Goal: Communication & Community: Answer question/provide support

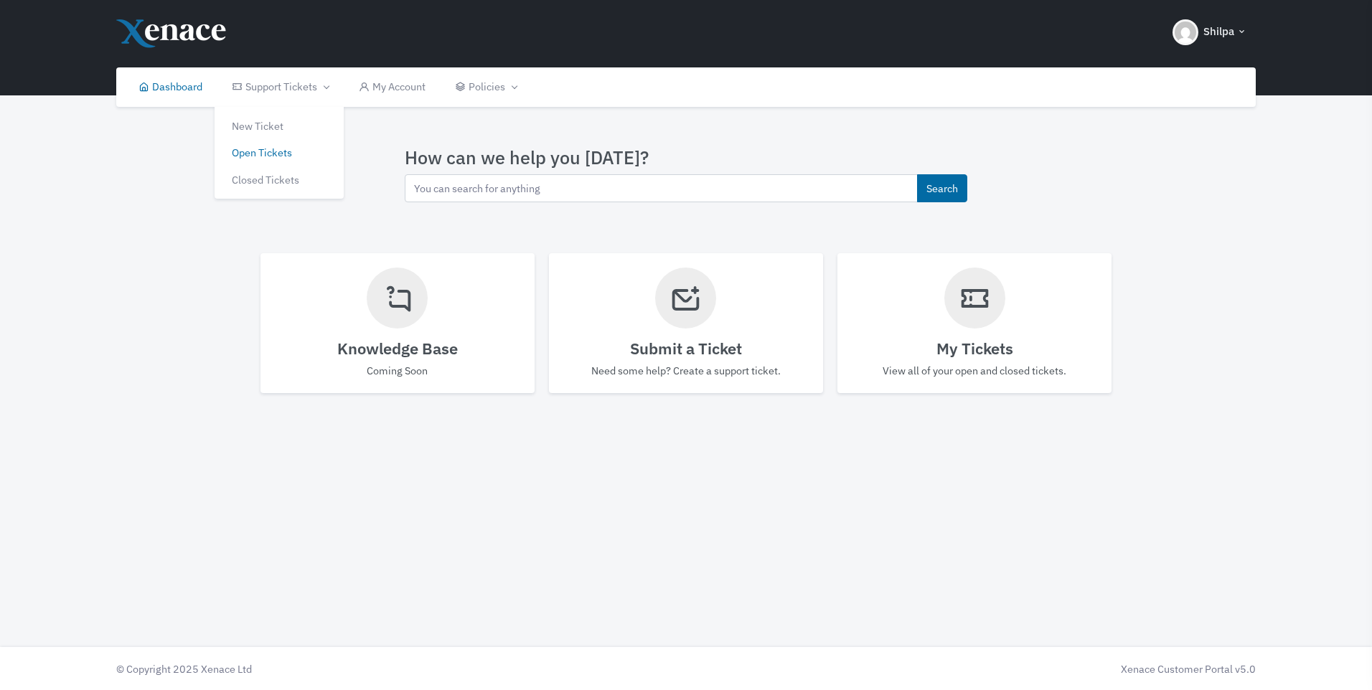
click at [250, 158] on link "Open Tickets" at bounding box center [279, 152] width 129 height 27
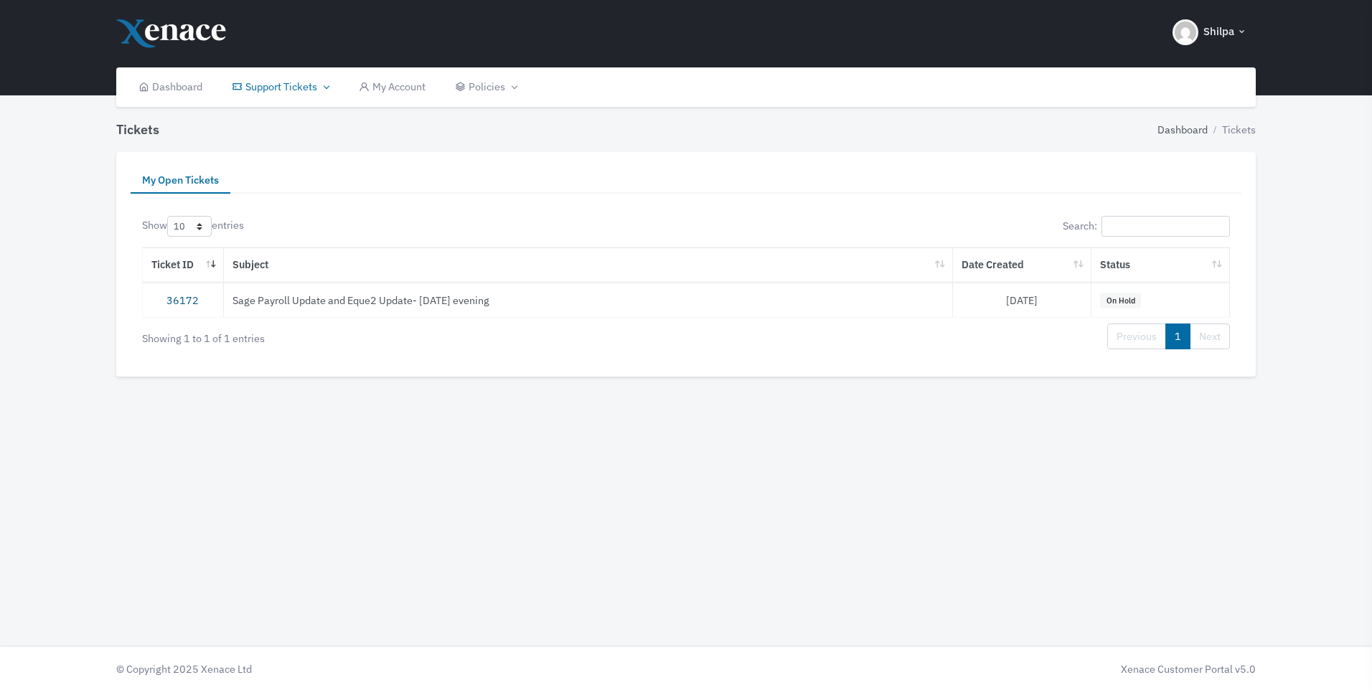
click at [181, 302] on link "36172" at bounding box center [183, 301] width 32 height 14
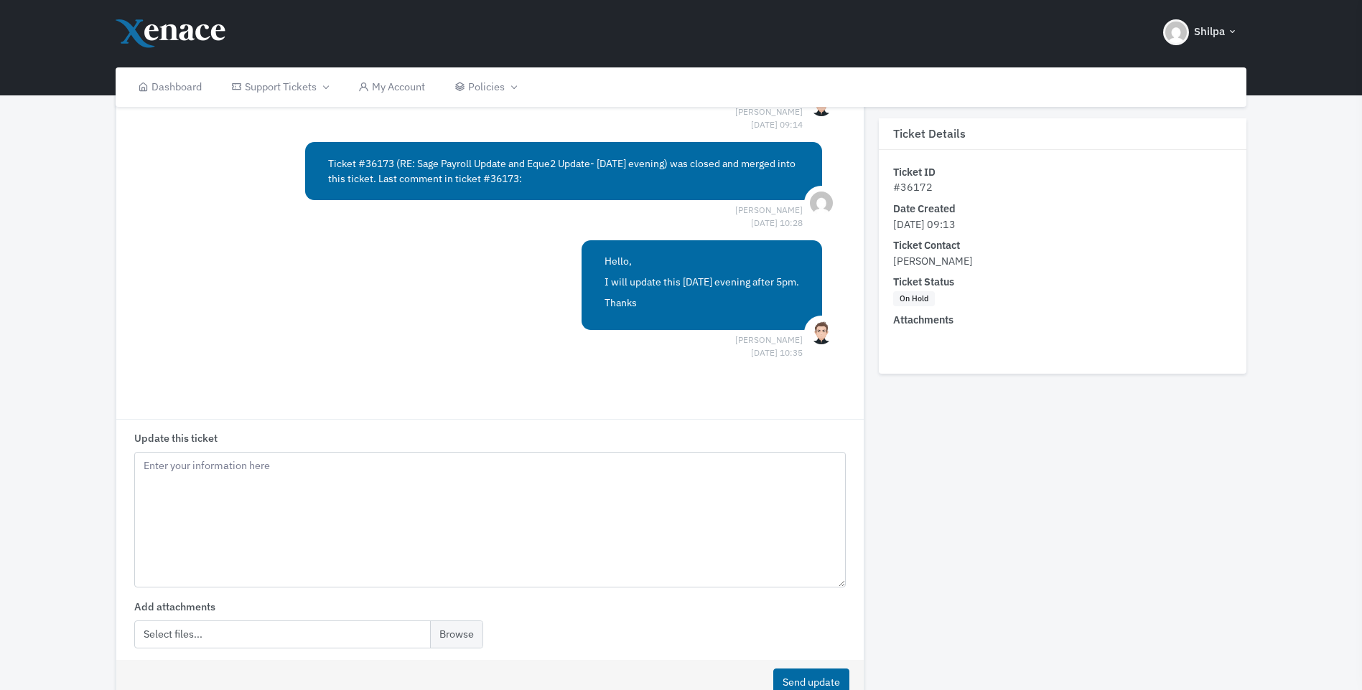
scroll to position [359, 0]
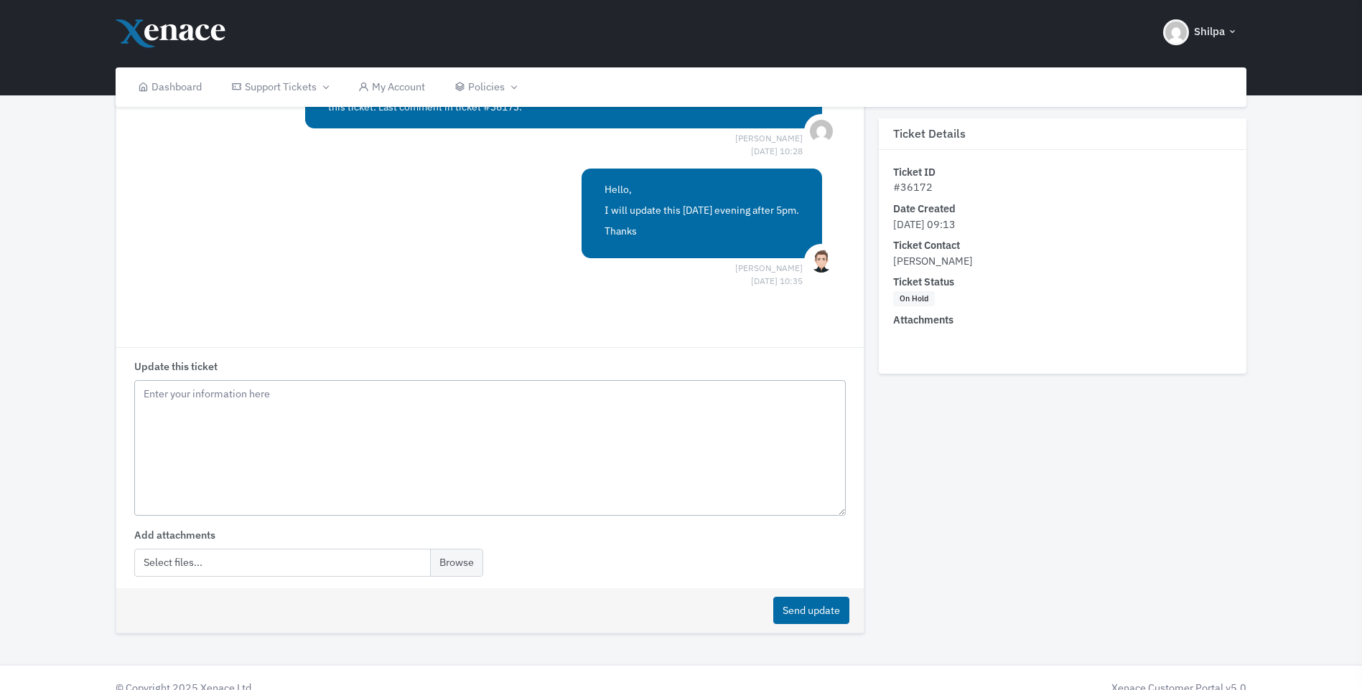
click at [381, 385] on textarea "Update this ticket" at bounding box center [490, 448] width 712 height 136
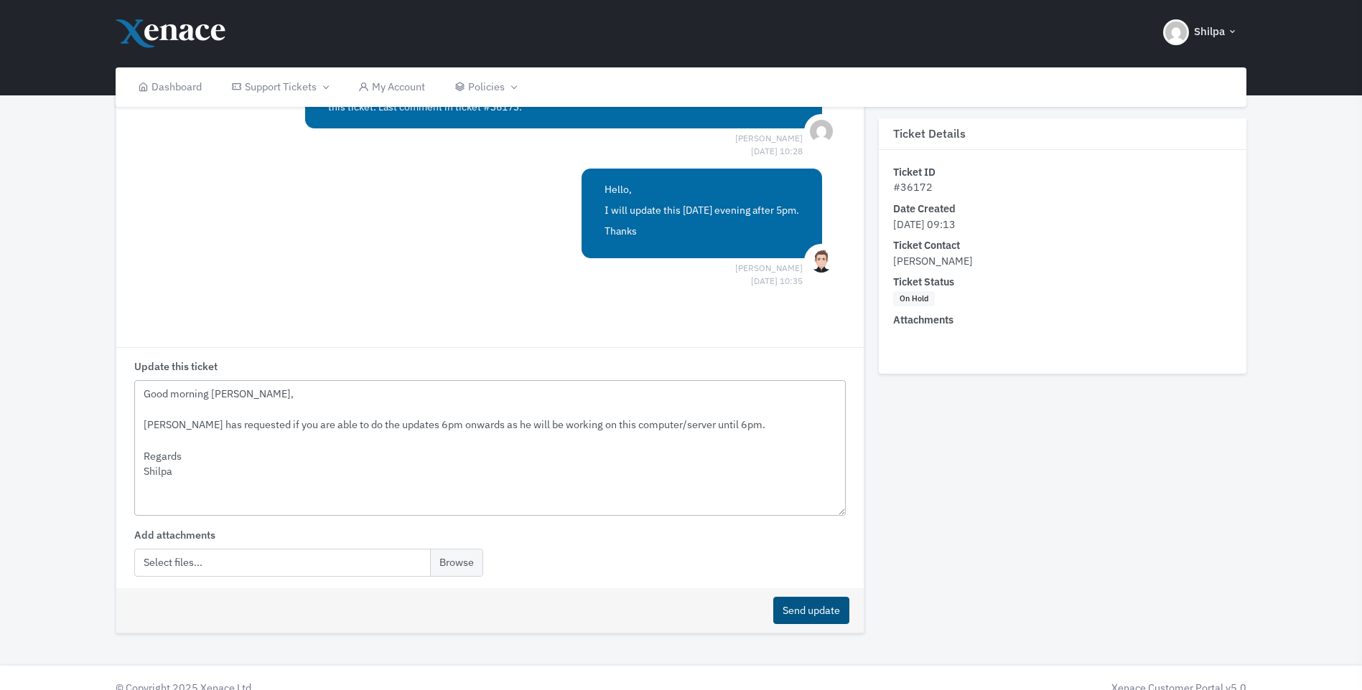
type textarea "Good morning [PERSON_NAME], [PERSON_NAME] has requested if you are able to do t…"
click at [807, 617] on button "Send update" at bounding box center [811, 611] width 76 height 28
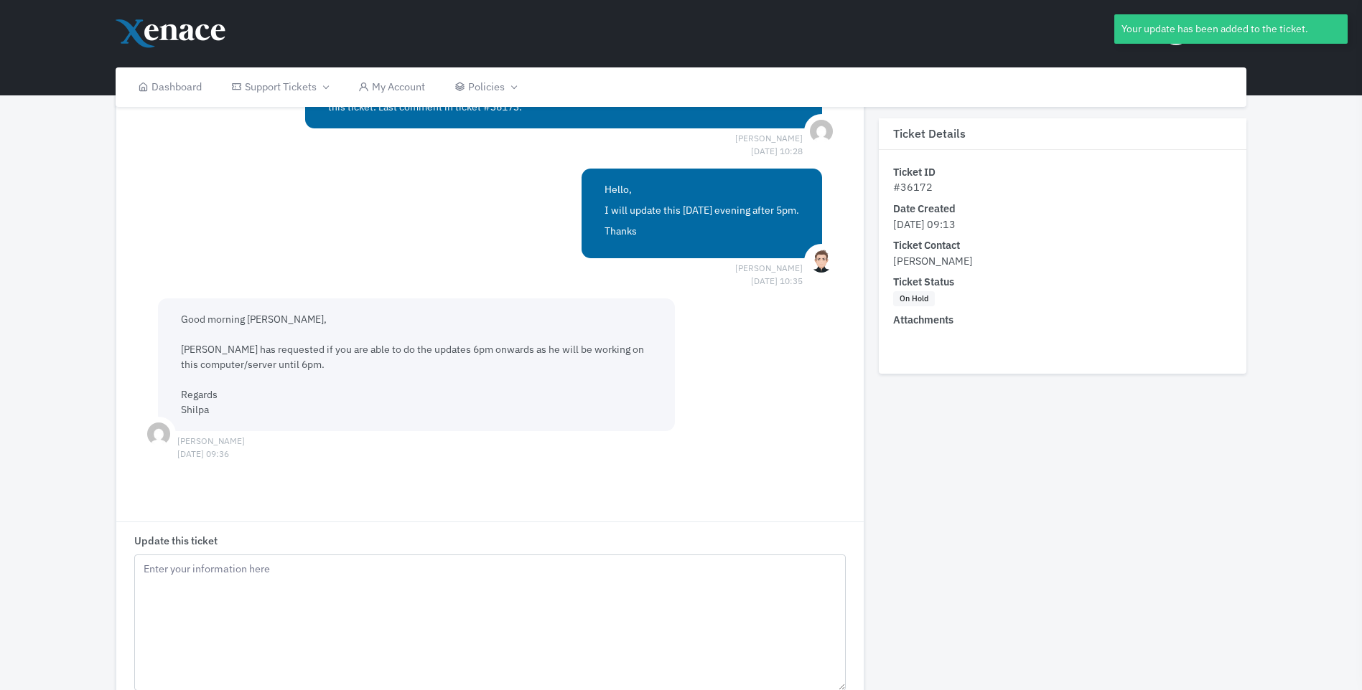
click at [1334, 200] on div "Ticket 36172 Ticket Description Good morning,Please could we arrange the Sage P…" at bounding box center [681, 287] width 1362 height 1193
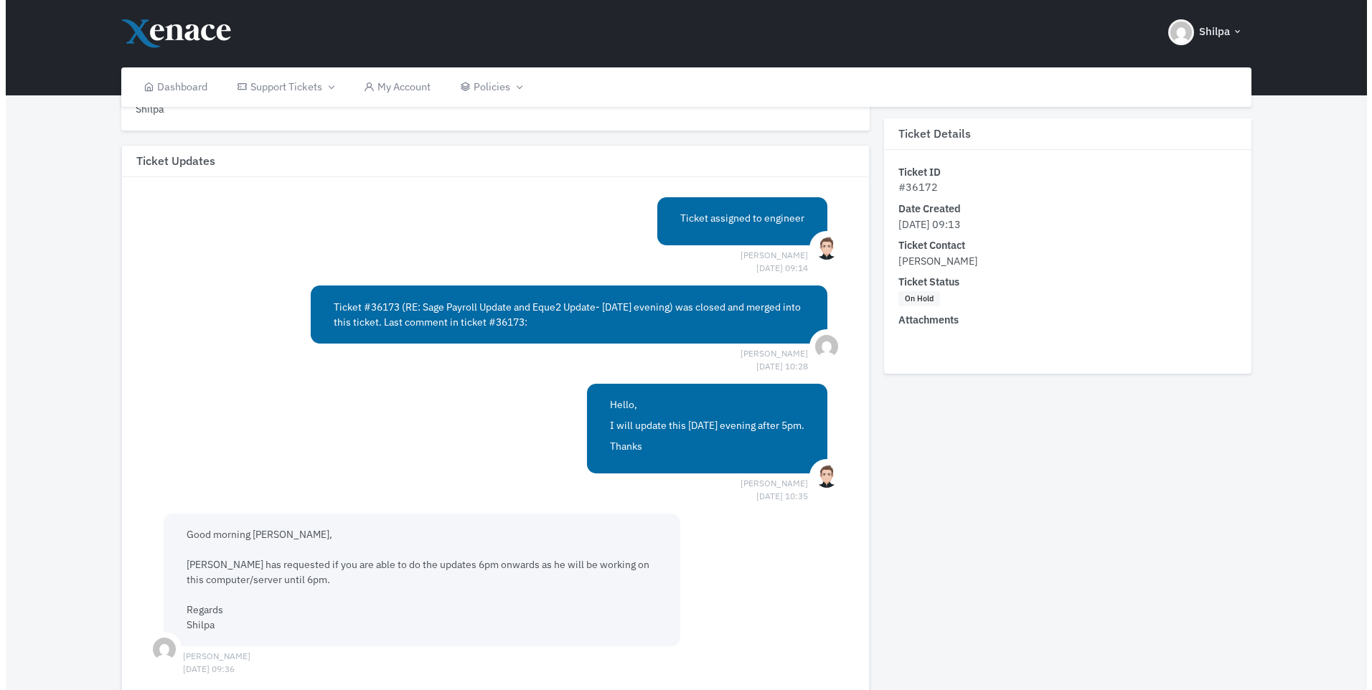
scroll to position [0, 0]
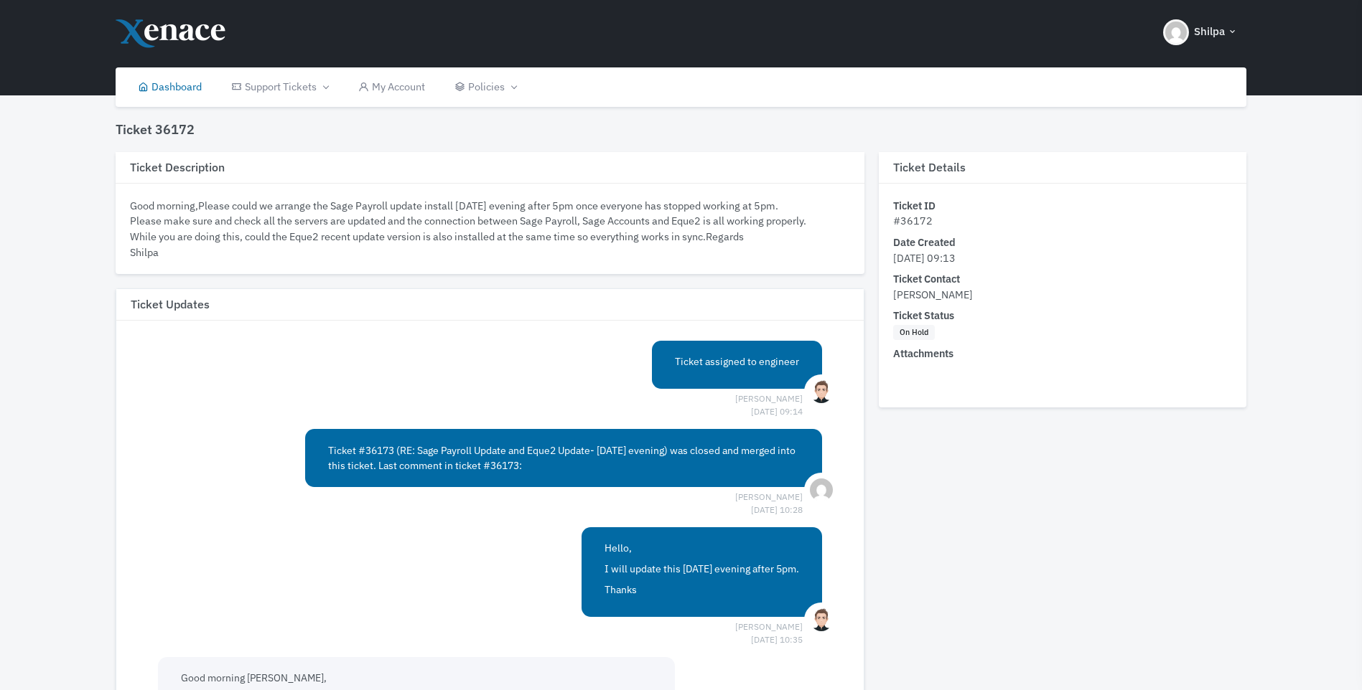
click at [166, 80] on link "Dashboard" at bounding box center [170, 86] width 94 height 39
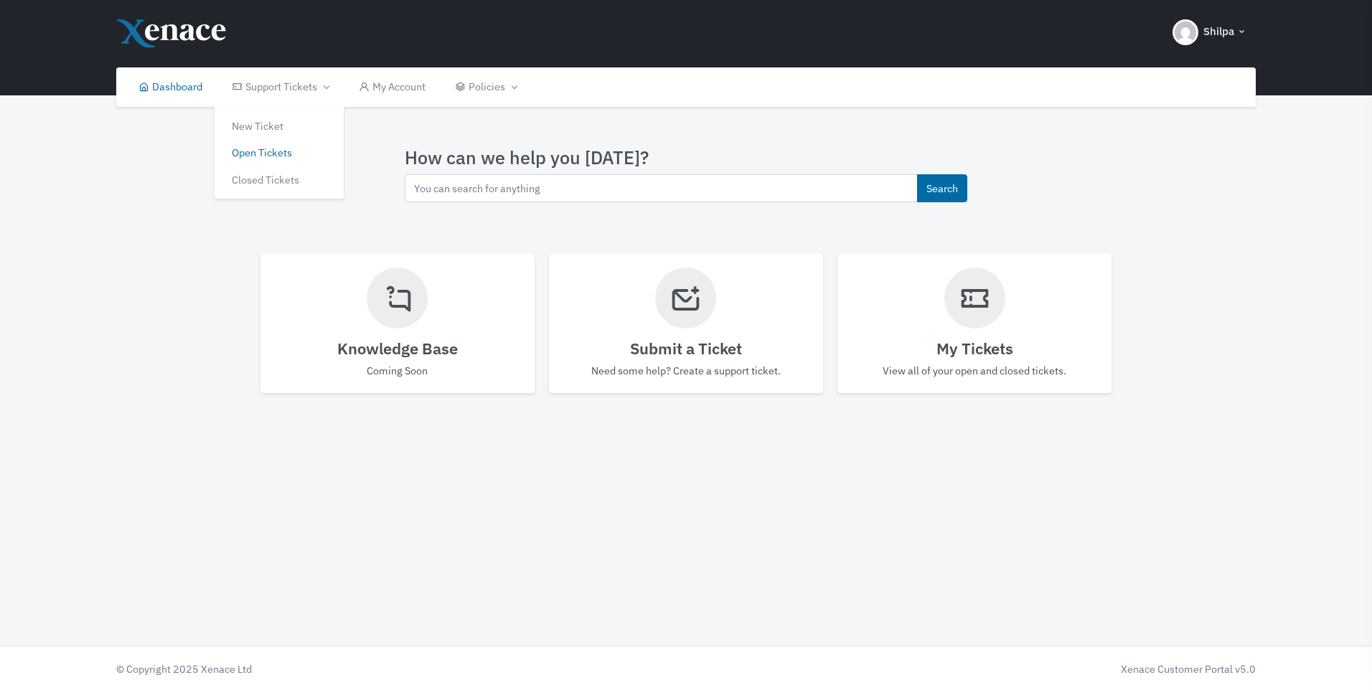
click at [269, 149] on link "Open Tickets" at bounding box center [279, 152] width 129 height 27
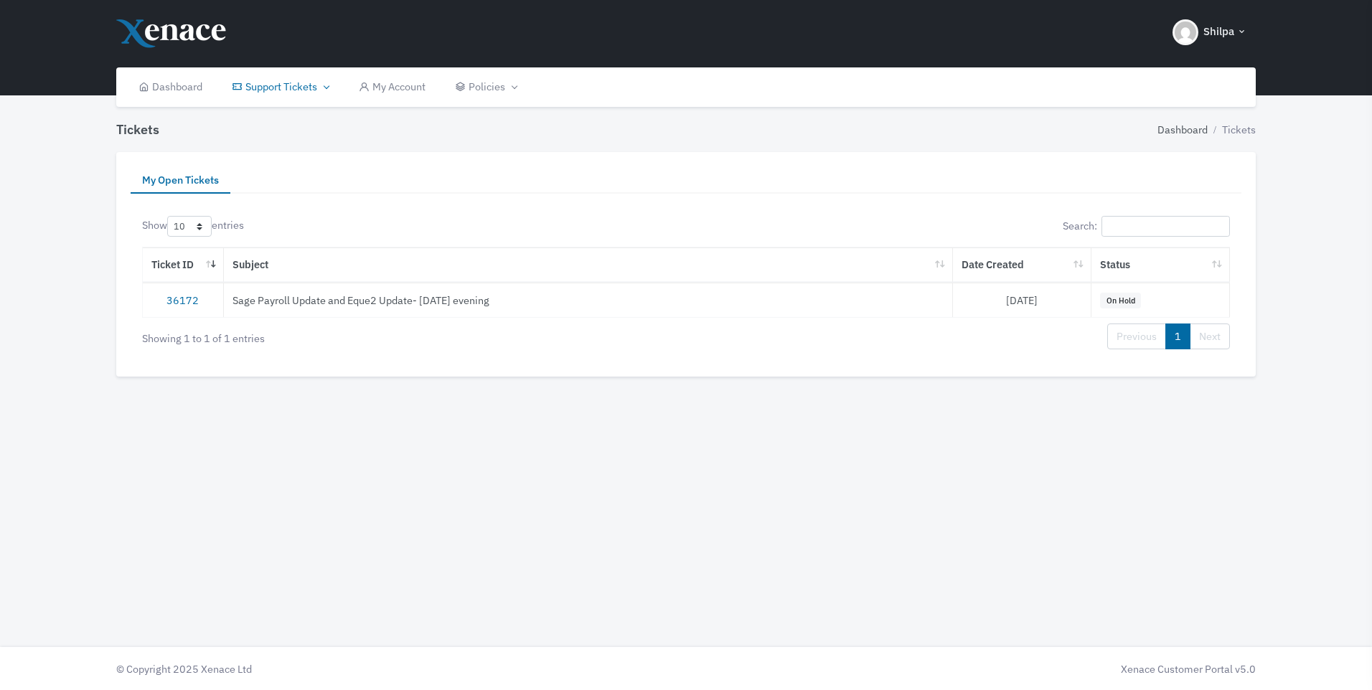
click at [1235, 31] on button "Shilpa" at bounding box center [1210, 32] width 92 height 50
click at [1185, 108] on span "Sign out" at bounding box center [1194, 104] width 37 height 14
